Goal: Task Accomplishment & Management: Use online tool/utility

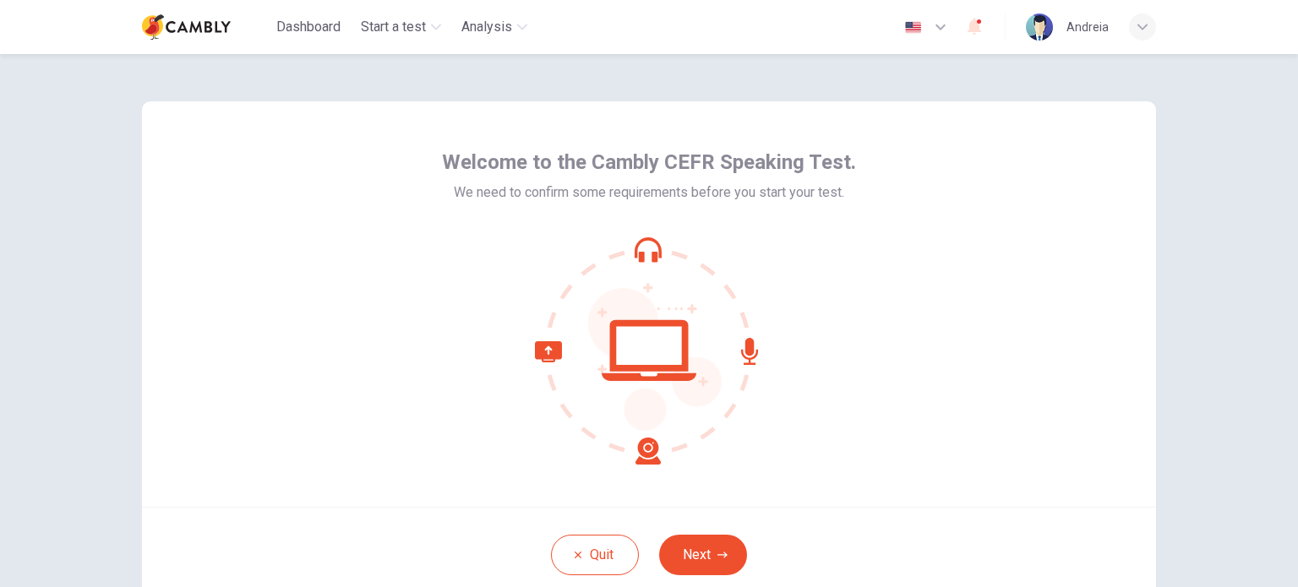
scroll to position [84, 0]
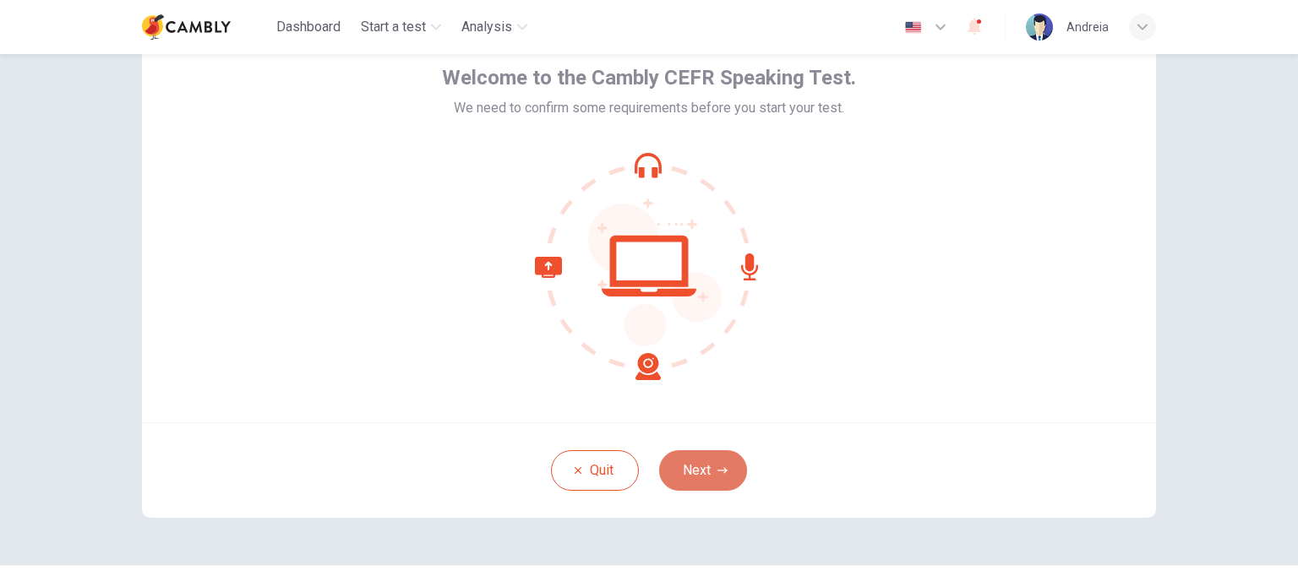
click at [718, 475] on icon "button" at bounding box center [722, 471] width 10 height 10
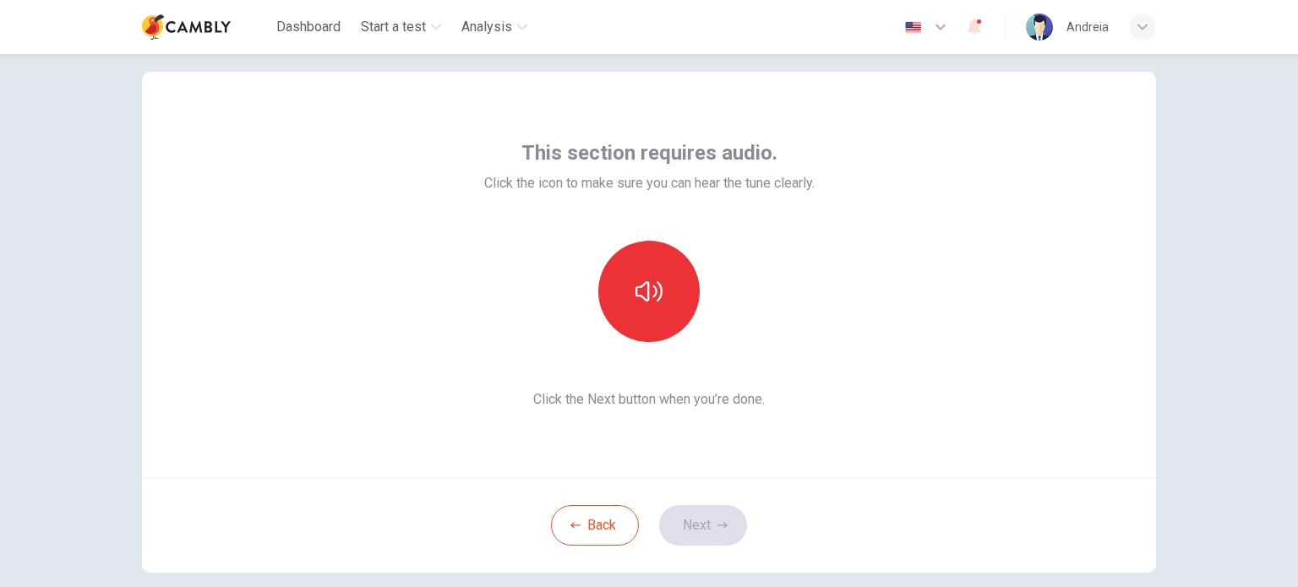
scroll to position [0, 0]
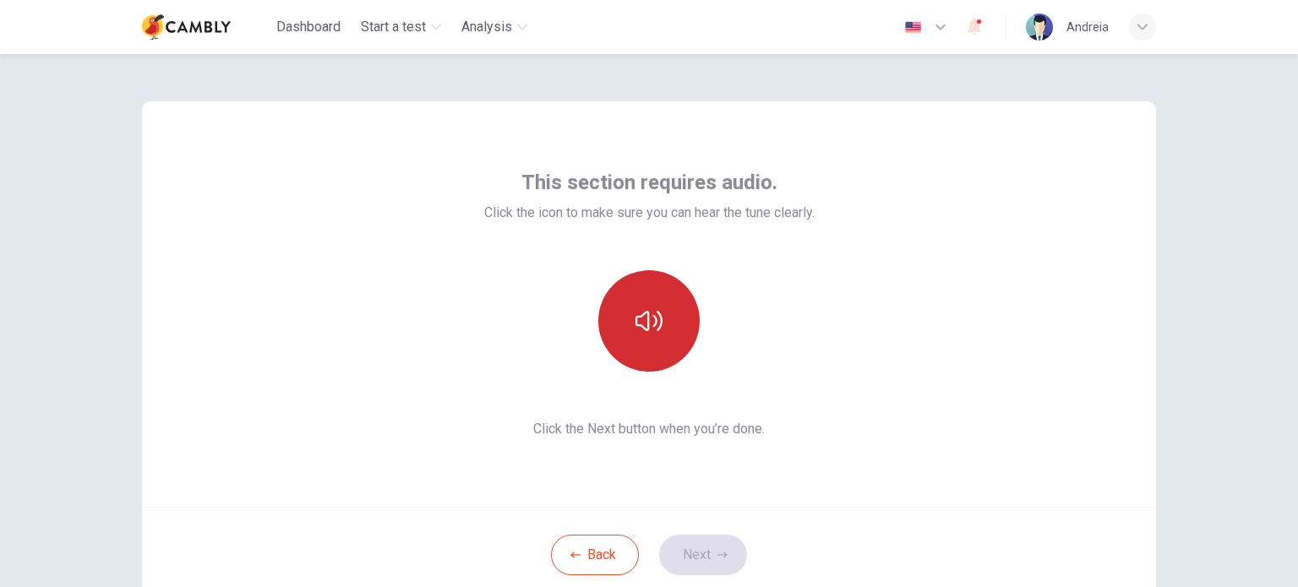
click at [613, 308] on button "button" at bounding box center [648, 320] width 101 height 101
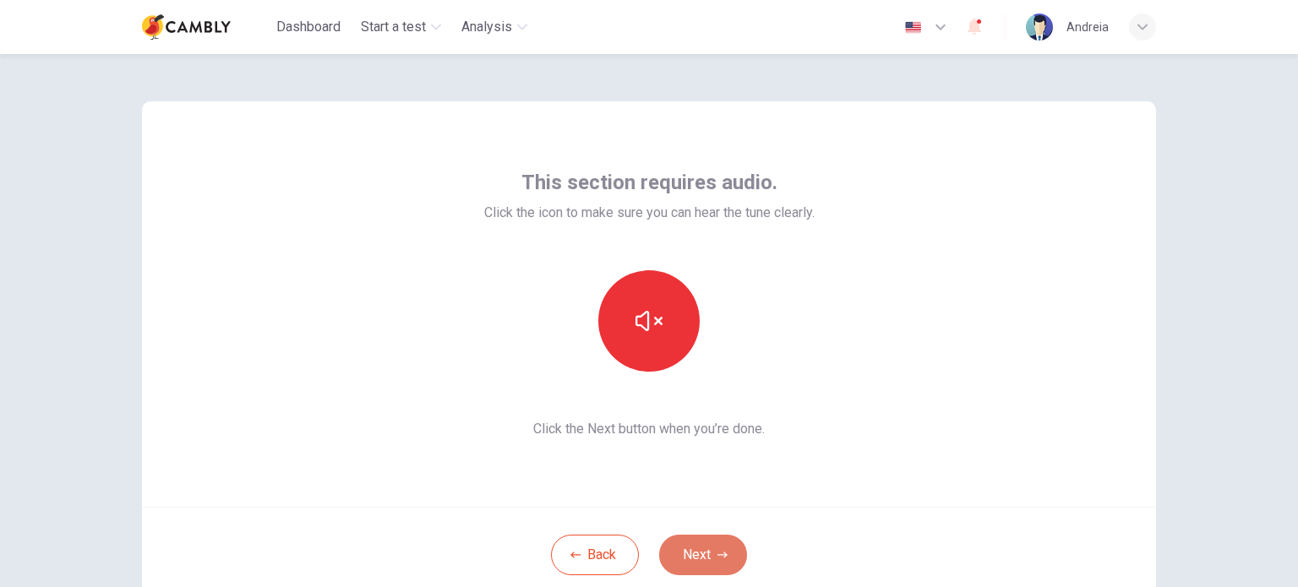
click at [703, 559] on button "Next" at bounding box center [703, 555] width 88 height 41
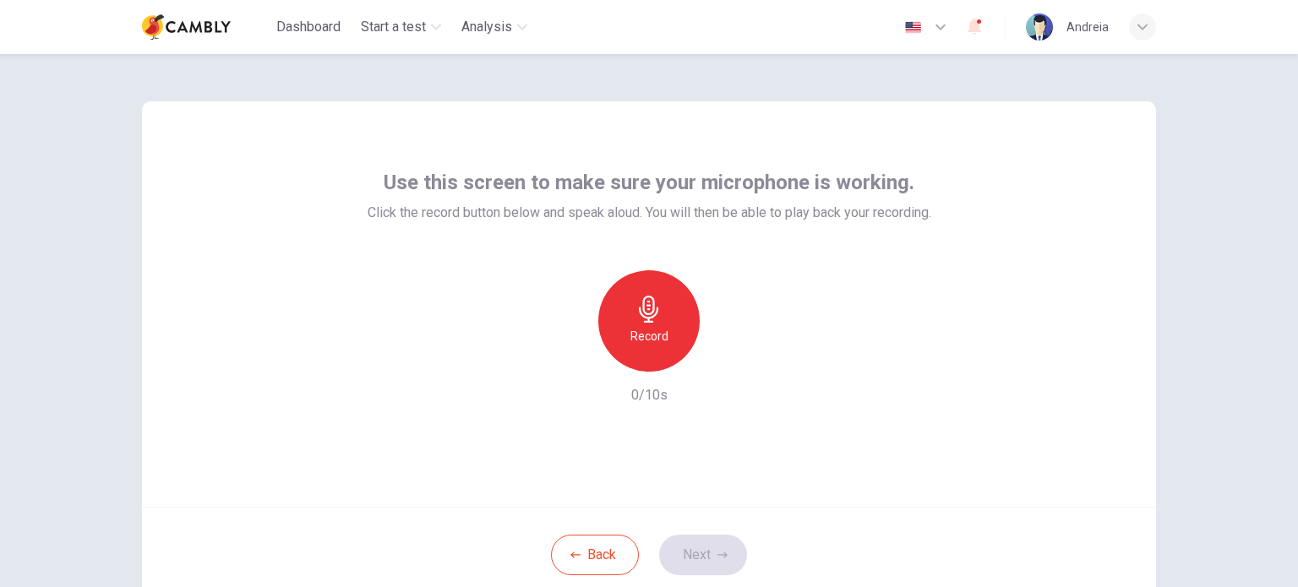
click at [639, 329] on h6 "Record" at bounding box center [649, 336] width 38 height 20
click at [679, 330] on div "Stop" at bounding box center [648, 320] width 101 height 101
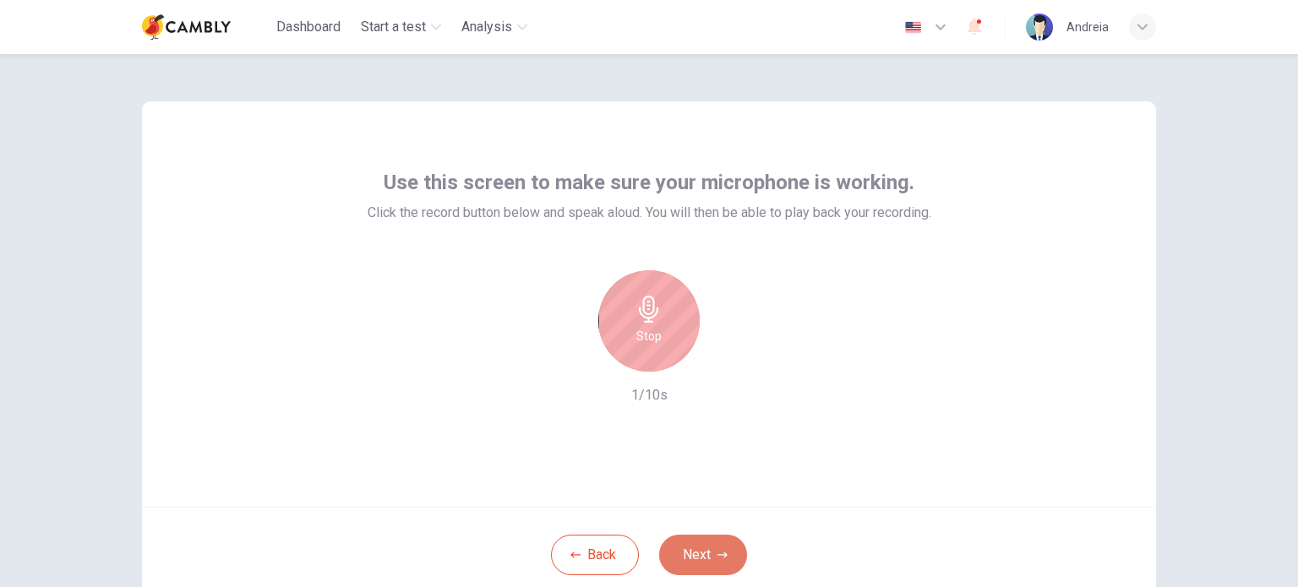
click at [709, 553] on button "Next" at bounding box center [703, 555] width 88 height 41
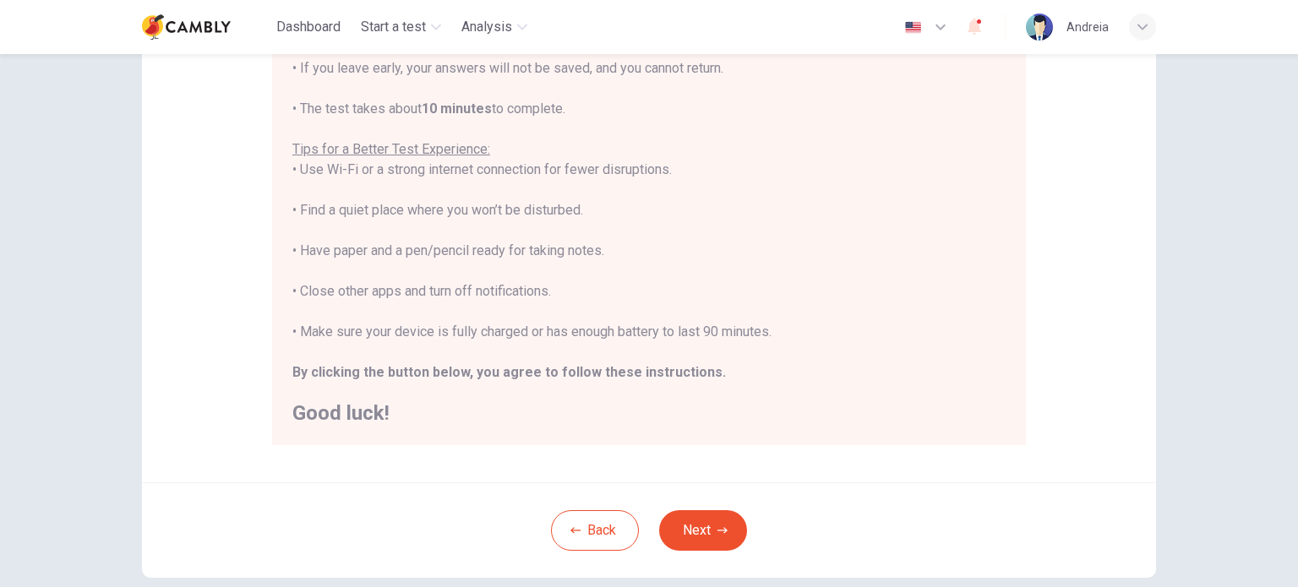
scroll to position [351, 0]
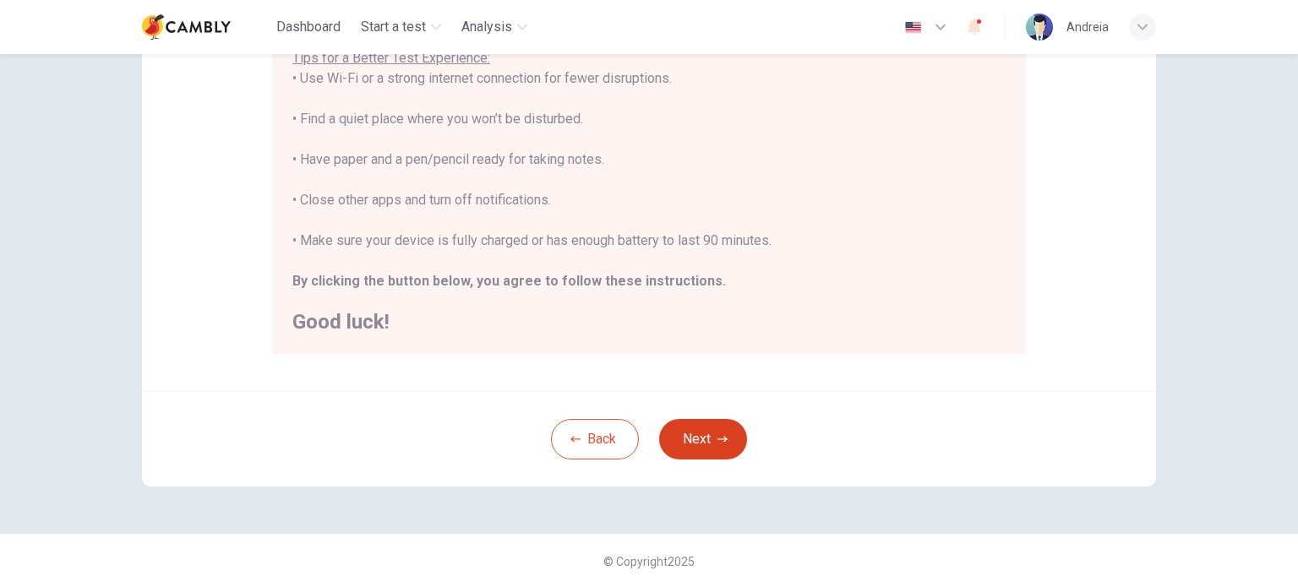
click at [710, 442] on button "Next" at bounding box center [703, 439] width 88 height 41
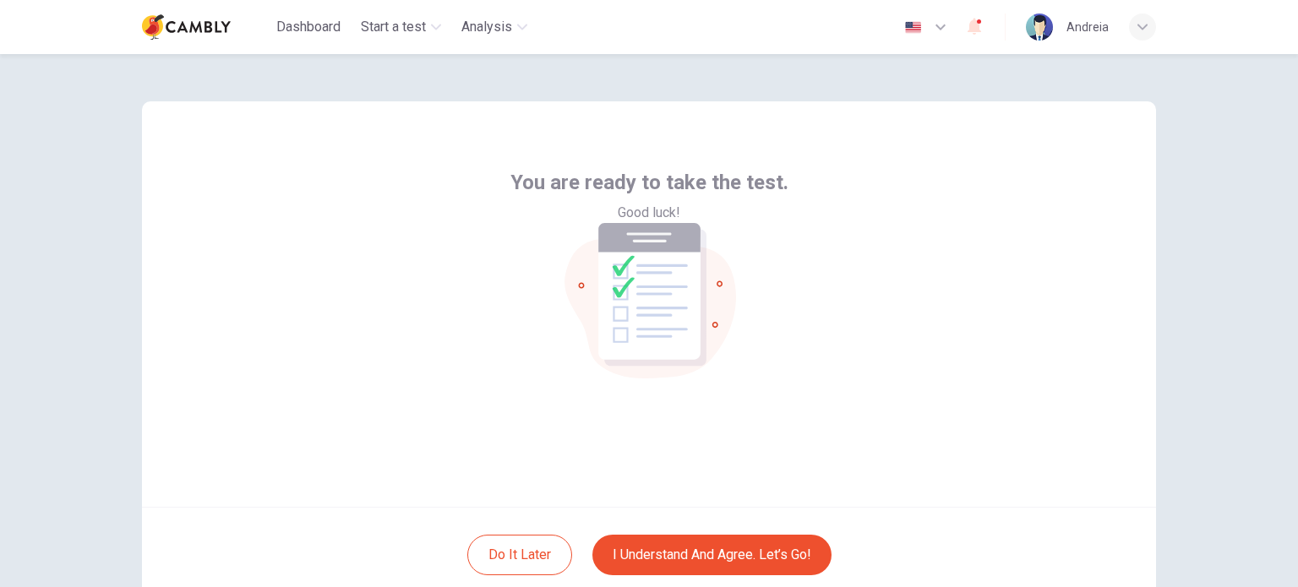
scroll to position [84, 0]
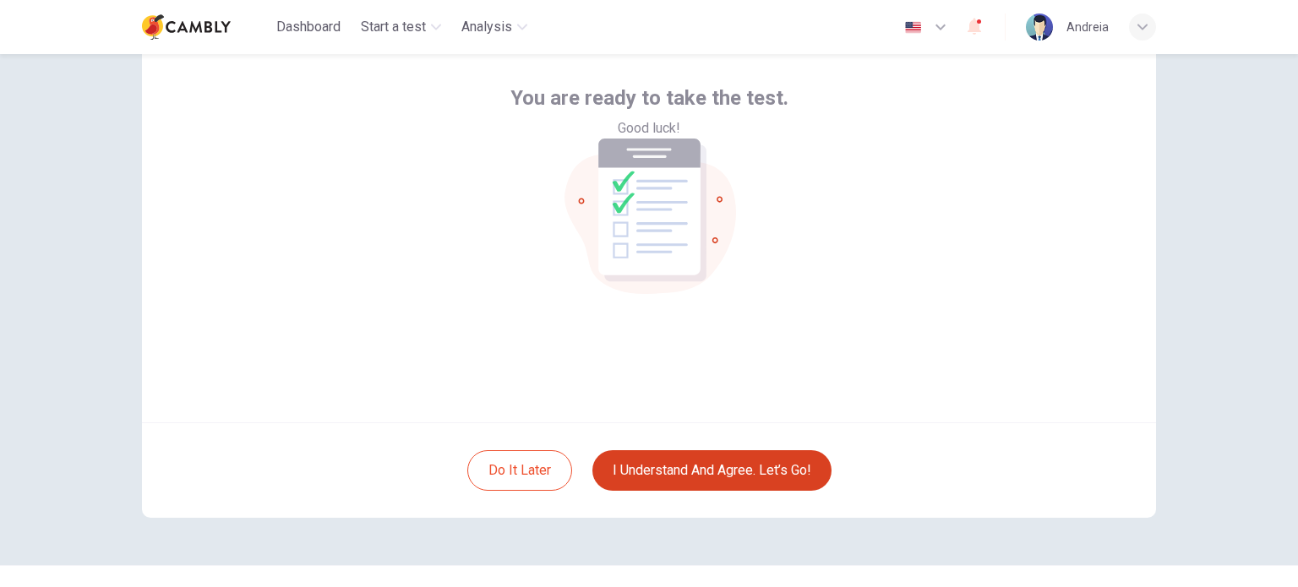
click at [666, 467] on button "I understand and agree. Let’s go!" at bounding box center [711, 470] width 239 height 41
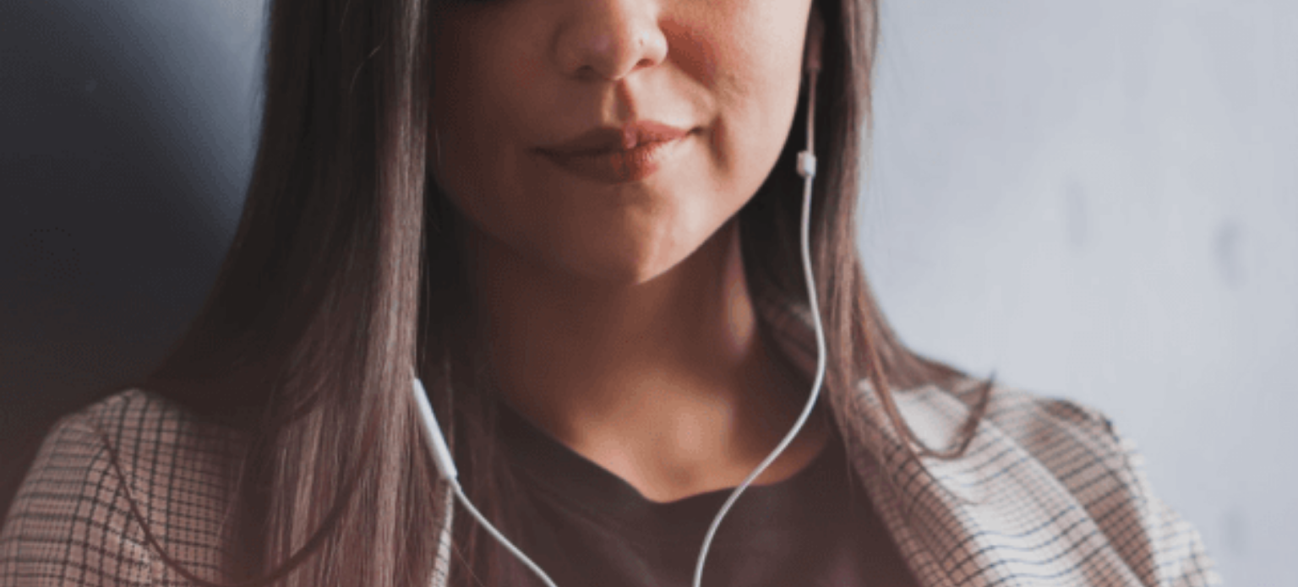
scroll to position [136, 0]
click at [48, 87] on button "Continue" at bounding box center [24, 118] width 48 height 63
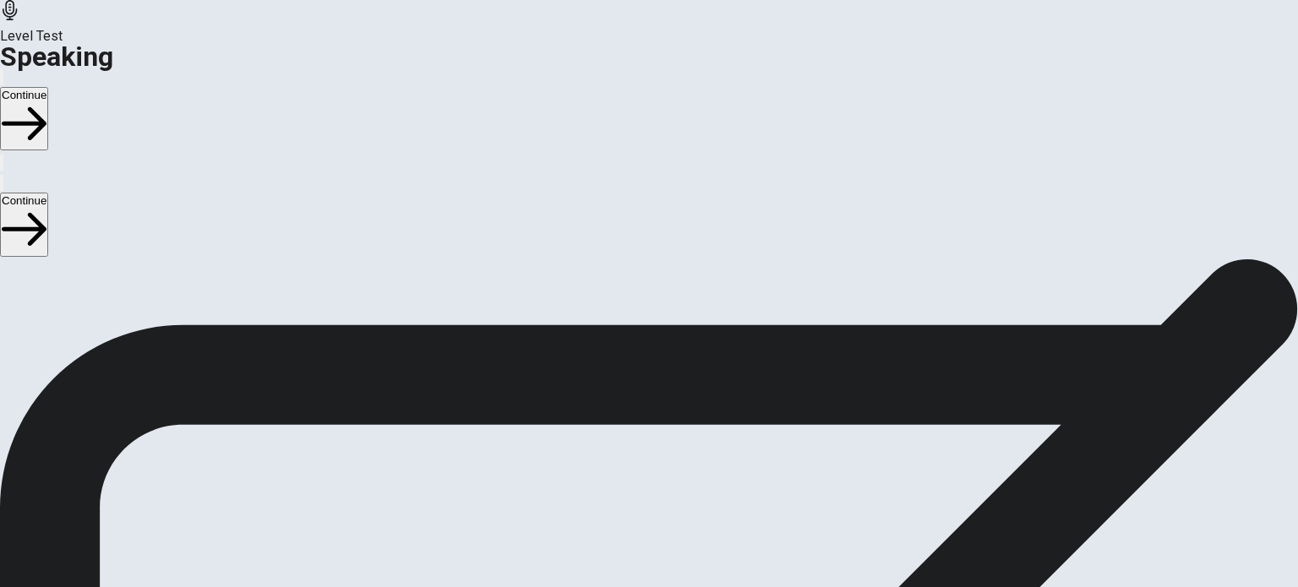
click at [646, 473] on icon "Play Audio" at bounding box center [638, 483] width 16 height 20
click at [625, 473] on icon "Record Again" at bounding box center [625, 473] width 0 height 0
click at [630, 461] on button "Play Audio" at bounding box center [628, 469] width 3 height 16
click at [48, 87] on button "Continue" at bounding box center [24, 118] width 48 height 63
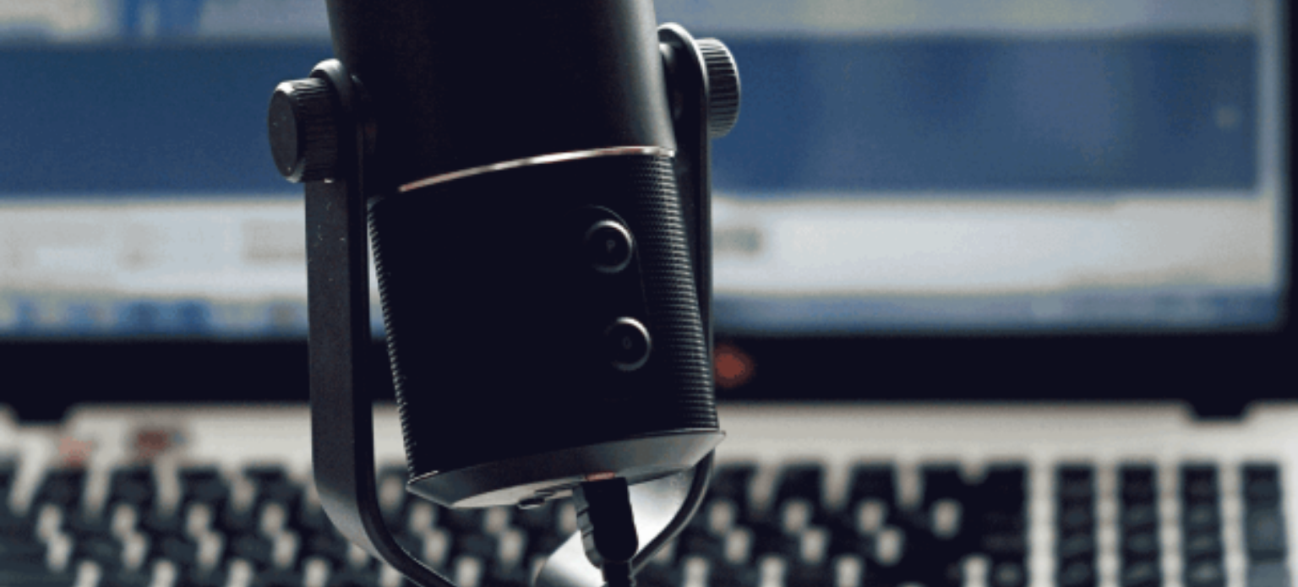
scroll to position [155, 0]
click at [48, 87] on button "Continue" at bounding box center [24, 118] width 48 height 63
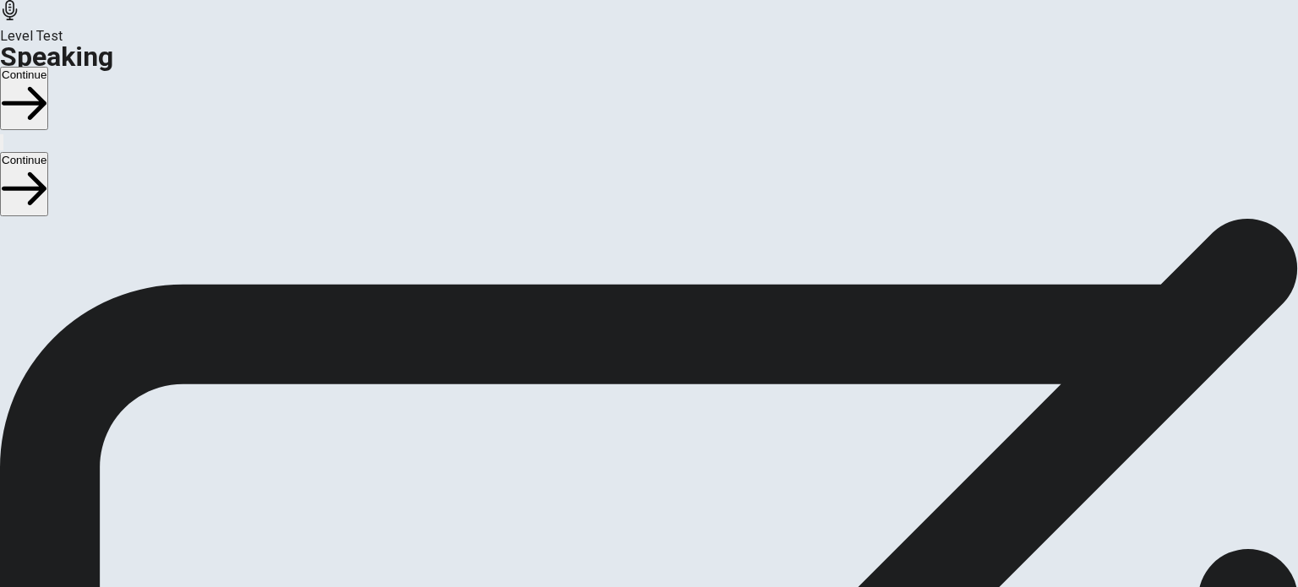
scroll to position [0, 0]
click at [48, 67] on button "Continue" at bounding box center [24, 98] width 48 height 63
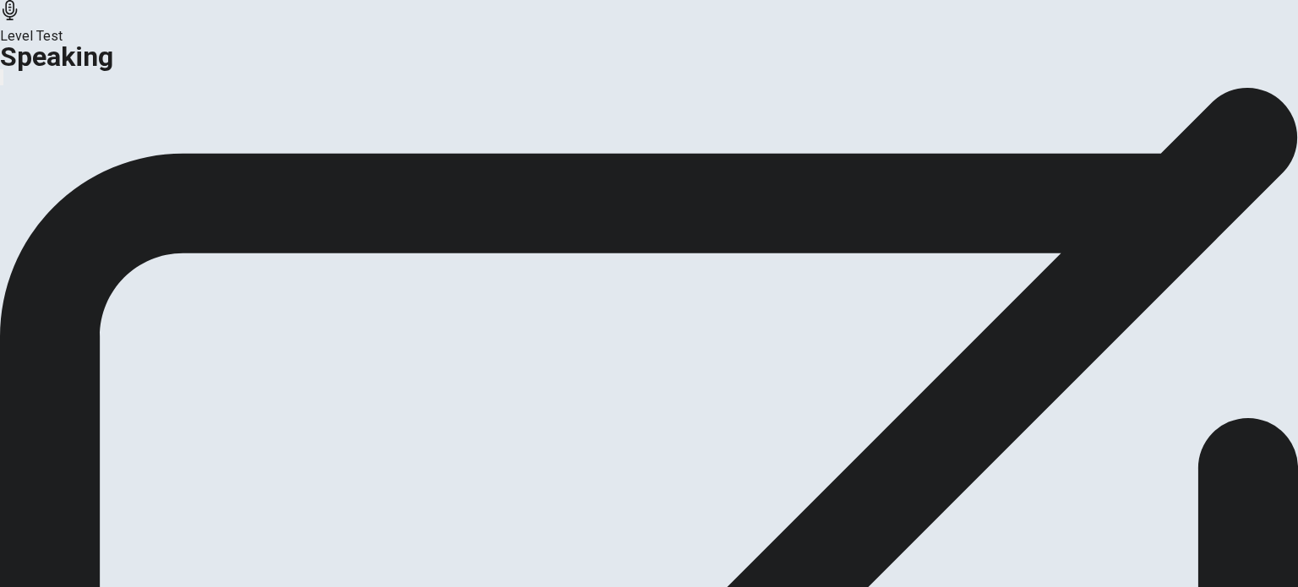
click at [66, 211] on button "Analysis" at bounding box center [33, 199] width 66 height 23
